Goal: Task Accomplishment & Management: Use online tool/utility

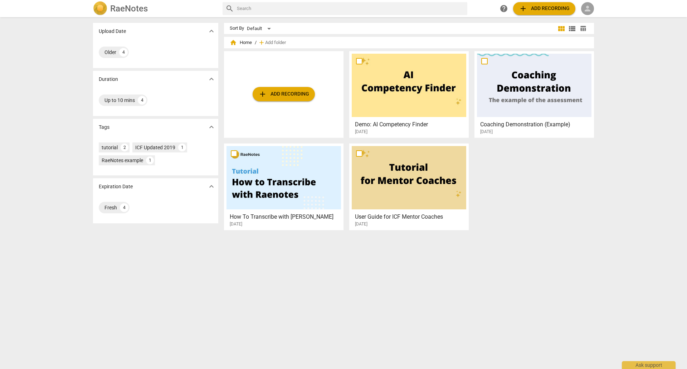
click at [591, 11] on span "person" at bounding box center [588, 8] width 9 height 9
click at [590, 18] on li "Login" at bounding box center [594, 17] width 26 height 17
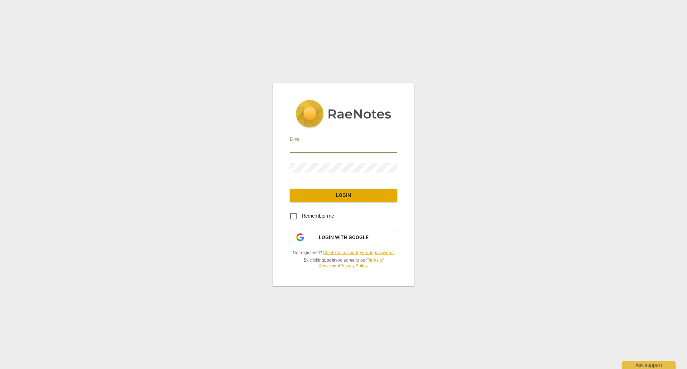
click at [322, 144] on input "email" at bounding box center [343, 147] width 107 height 10
type input "[EMAIL_ADDRESS][DOMAIN_NAME]"
click at [336, 238] on span "Login with Google" at bounding box center [344, 237] width 50 height 7
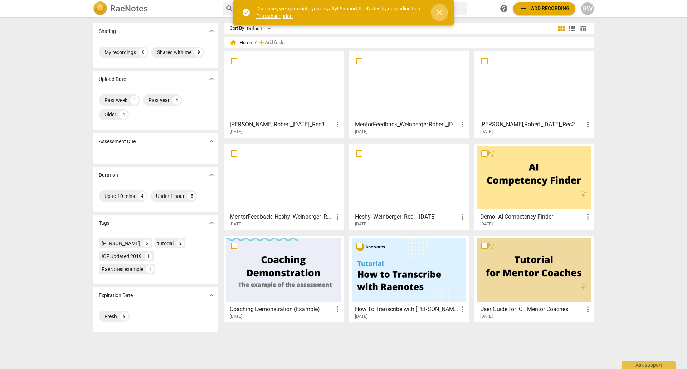
click at [437, 11] on span "close" at bounding box center [439, 12] width 9 height 9
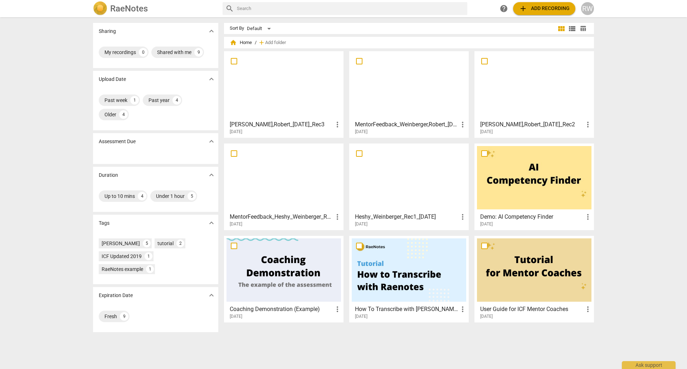
click at [272, 86] on div at bounding box center [284, 85] width 115 height 63
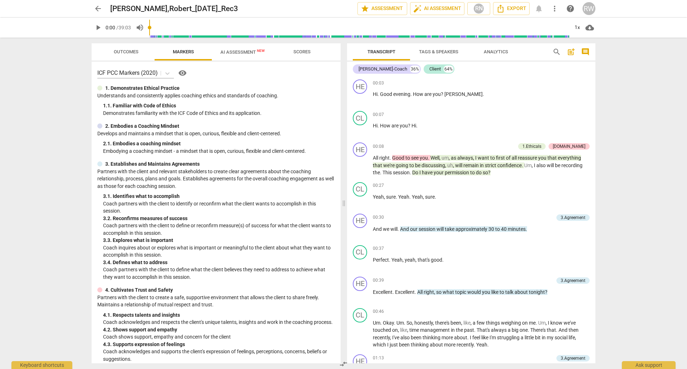
click at [245, 53] on span "AI Assessment New" at bounding box center [243, 51] width 44 height 5
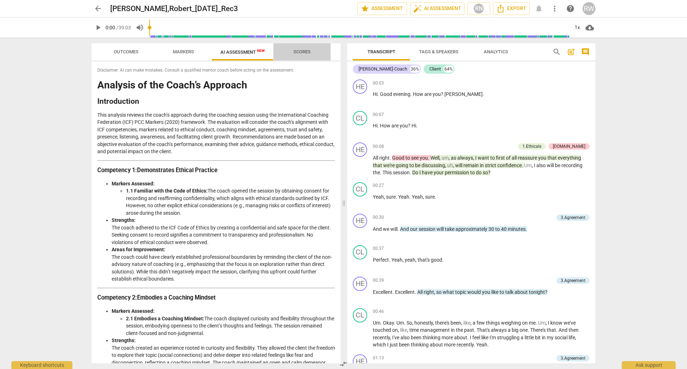
click at [294, 52] on span "Scores" at bounding box center [302, 51] width 17 height 5
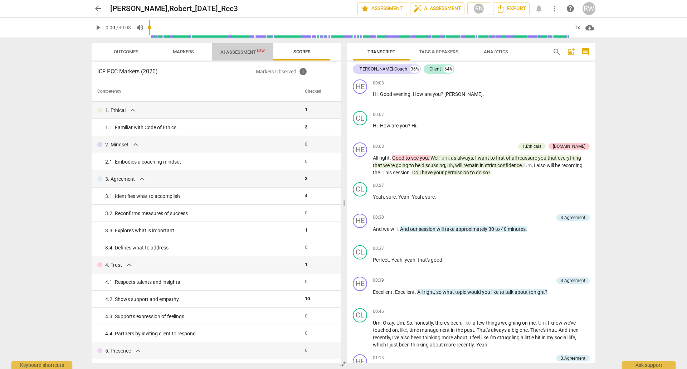
click at [249, 53] on span "AI Assessment New" at bounding box center [243, 51] width 44 height 5
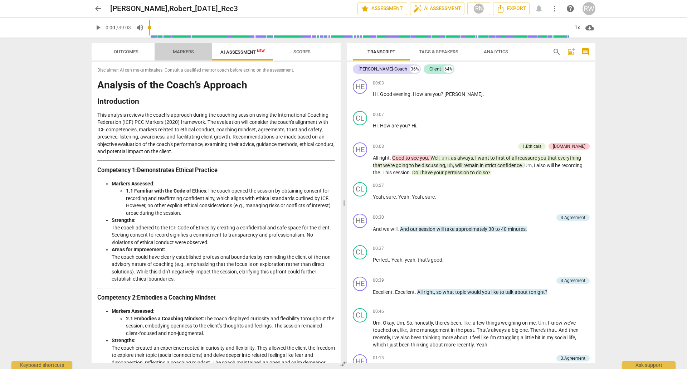
click at [181, 49] on span "Markers" at bounding box center [183, 51] width 21 height 5
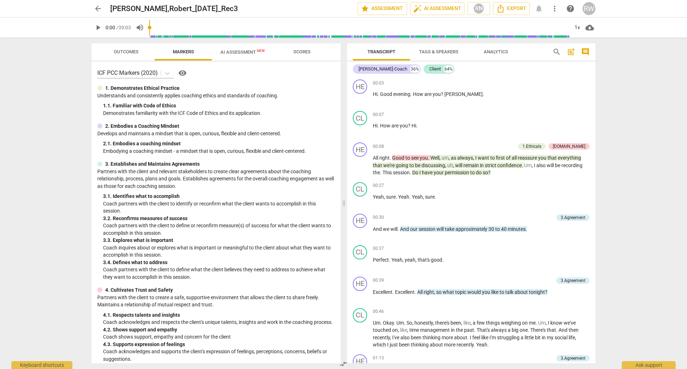
click at [303, 53] on span "Scores" at bounding box center [302, 51] width 17 height 5
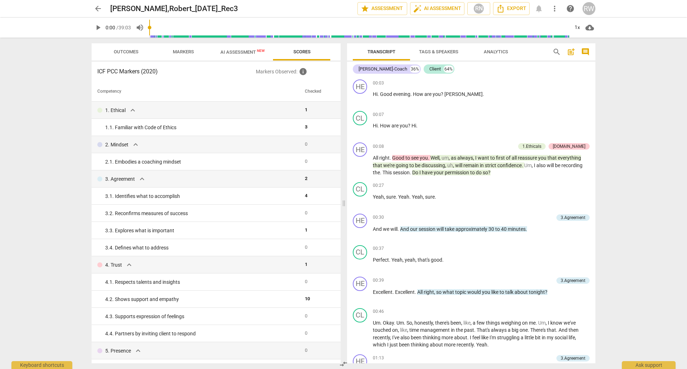
click at [110, 50] on span "Outcomes" at bounding box center [126, 52] width 42 height 10
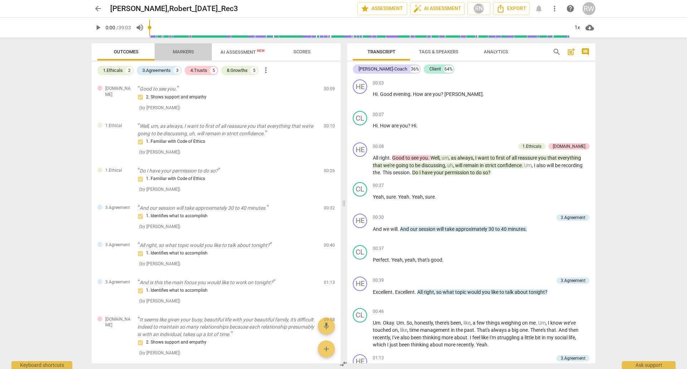
click at [183, 52] on span "Markers" at bounding box center [183, 51] width 21 height 5
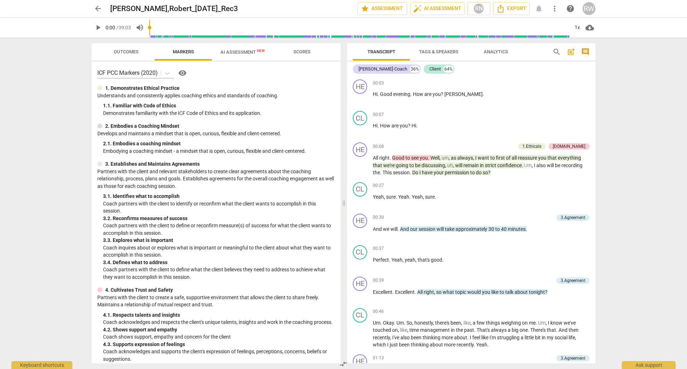
click at [130, 53] on span "Outcomes" at bounding box center [126, 51] width 25 height 5
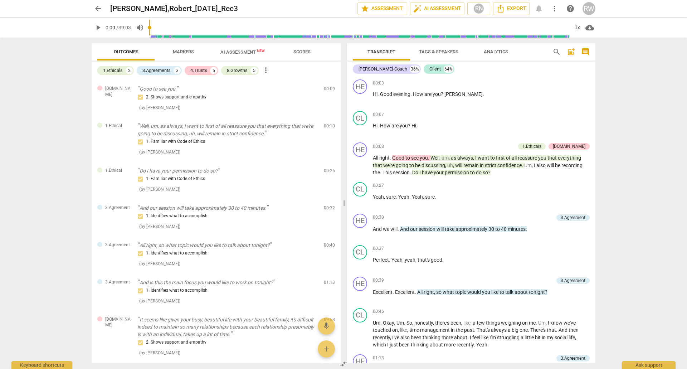
click at [268, 69] on span "more_vert" at bounding box center [266, 70] width 9 height 9
click at [42, 82] on div at bounding box center [343, 184] width 687 height 369
click at [251, 50] on span "AI Assessment New" at bounding box center [243, 51] width 44 height 5
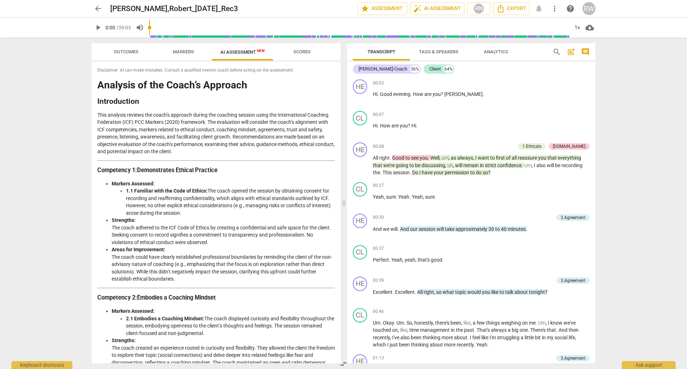
click at [300, 51] on span "Scores" at bounding box center [302, 51] width 17 height 5
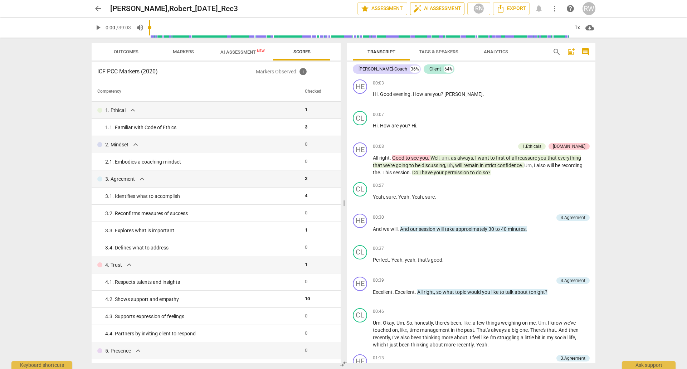
click at [446, 10] on span "auto_fix_high AI Assessment" at bounding box center [437, 8] width 48 height 9
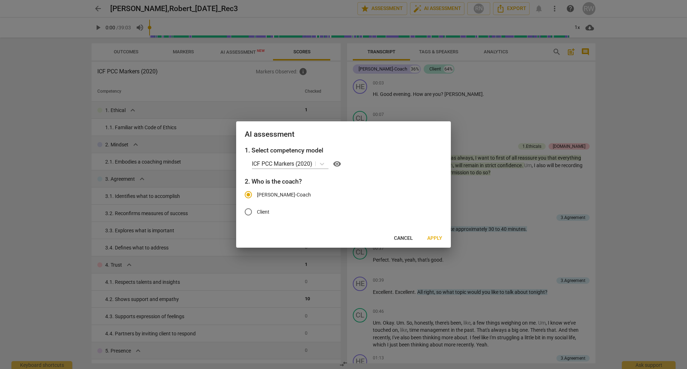
click at [409, 239] on span "Cancel" at bounding box center [403, 238] width 19 height 7
